Goal: Task Accomplishment & Management: Use online tool/utility

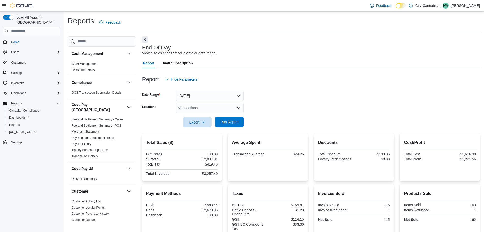
scroll to position [51, 0]
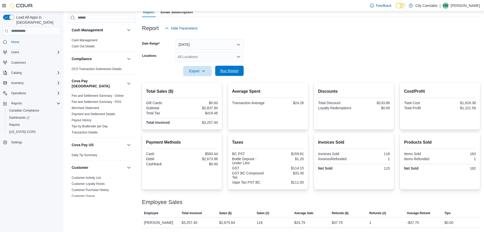
click at [229, 73] on span "Run Report" at bounding box center [229, 71] width 22 height 10
